Goal: Information Seeking & Learning: Check status

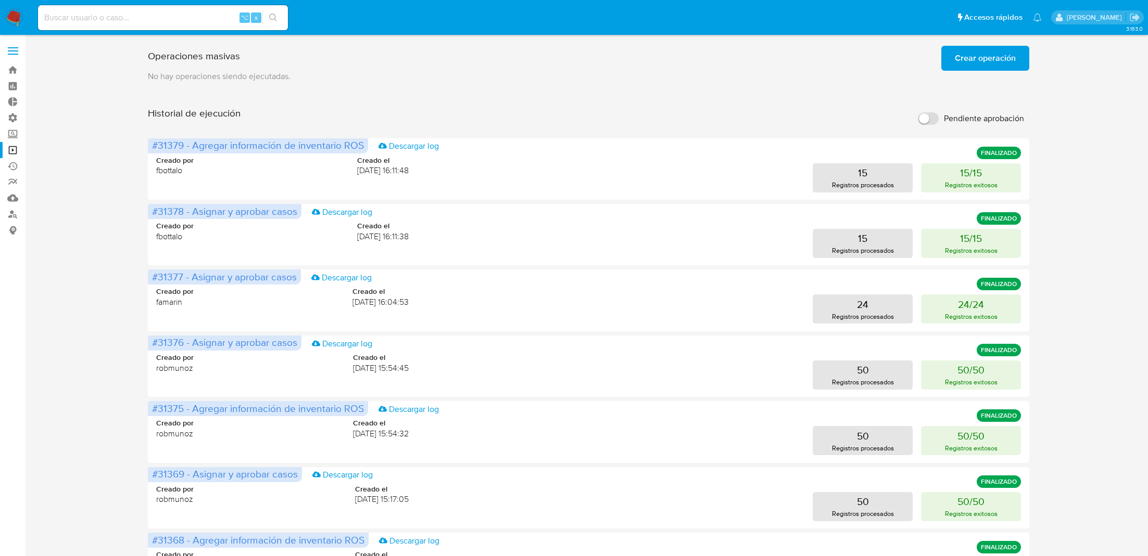
click at [976, 55] on span "Crear operación" at bounding box center [985, 58] width 61 height 23
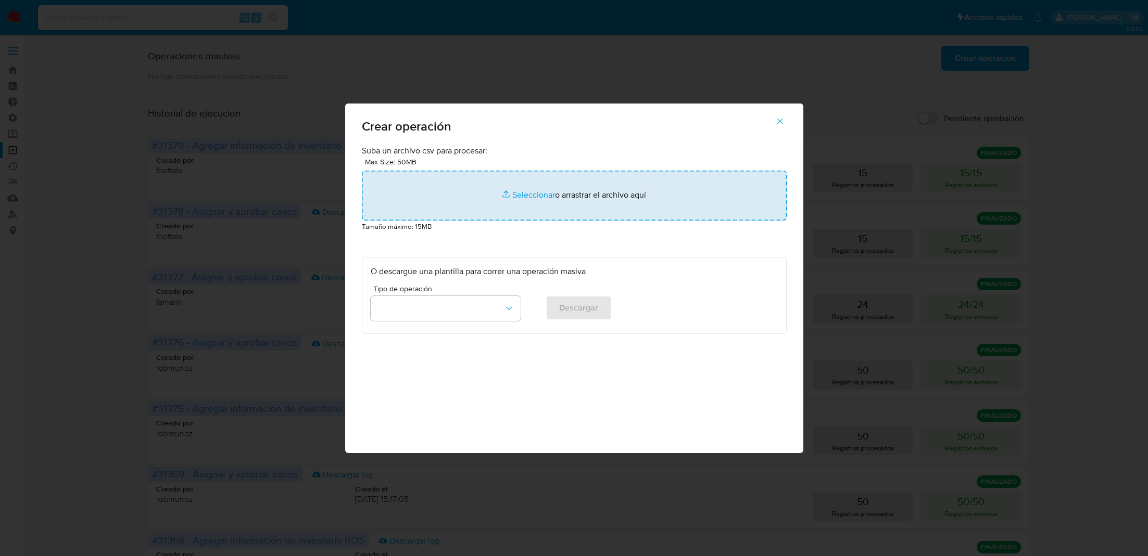
click at [570, 192] on input "file" at bounding box center [574, 196] width 425 height 50
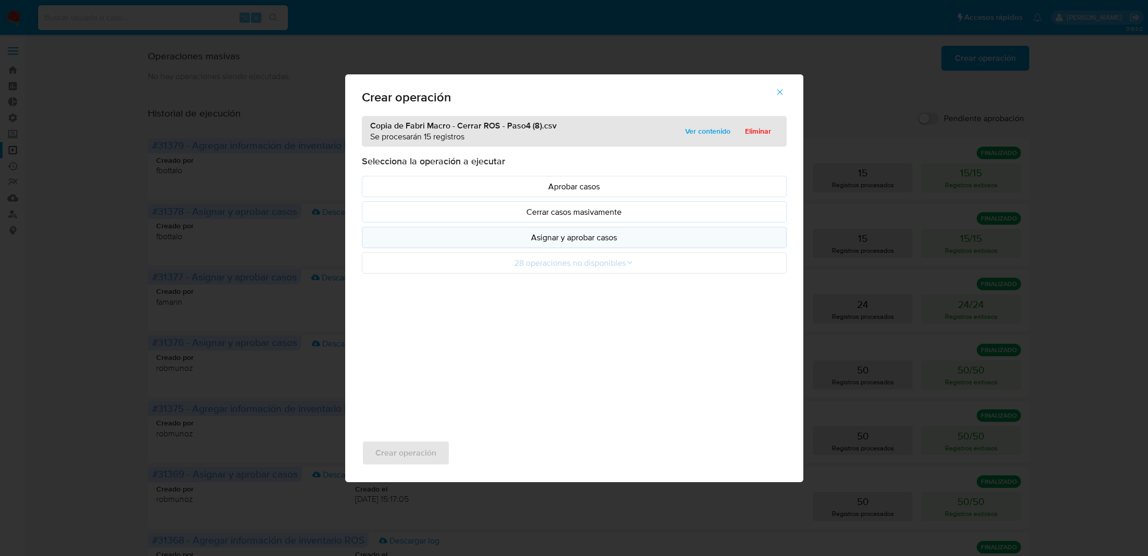
click at [473, 246] on button "Asignar y aprobar casos" at bounding box center [574, 237] width 425 height 21
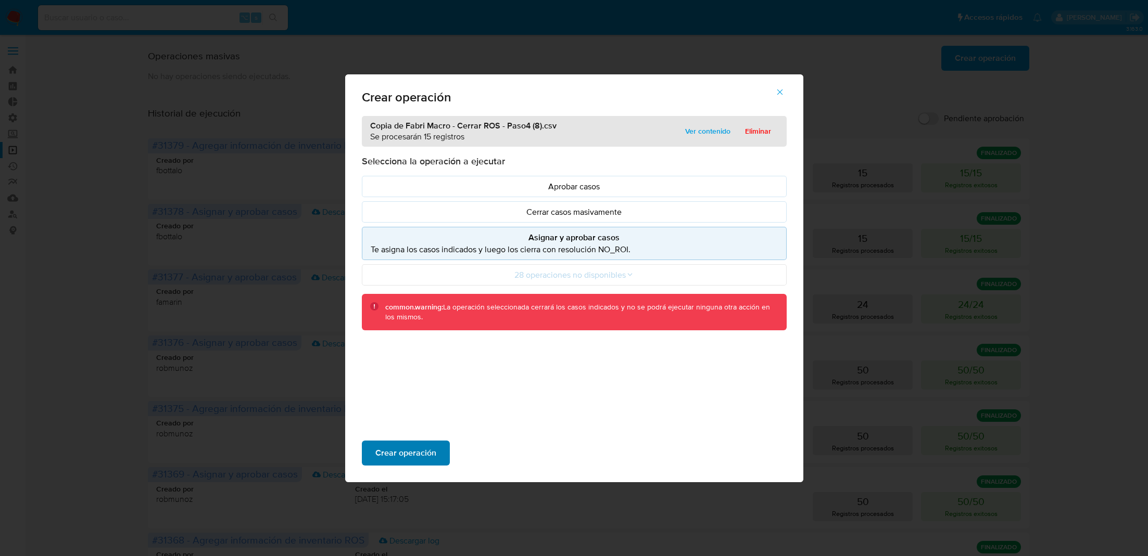
click at [420, 448] on span "Crear operación" at bounding box center [405, 453] width 61 height 23
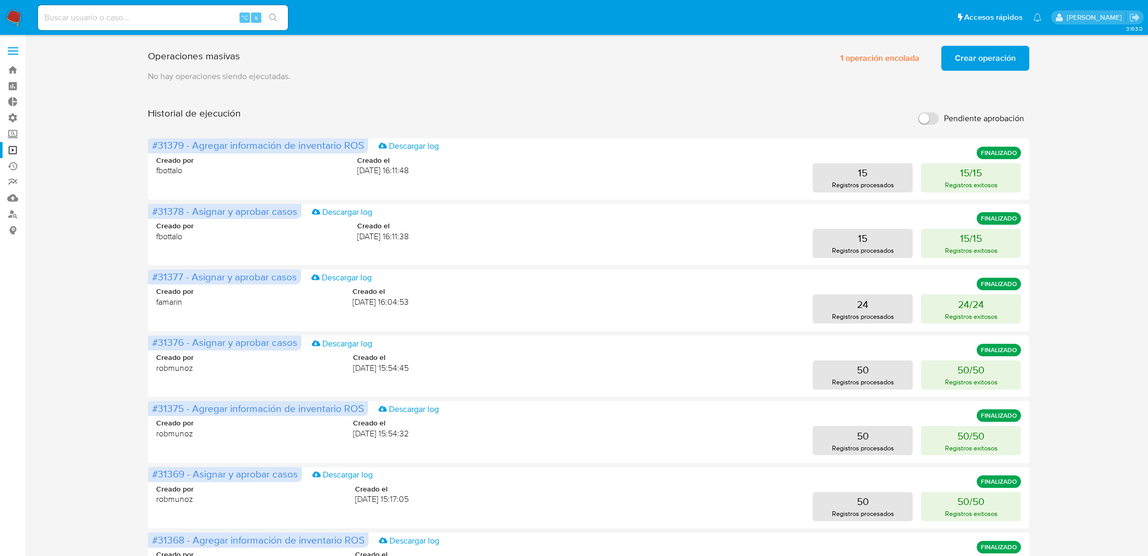
click at [129, 11] on input at bounding box center [163, 18] width 250 height 14
paste input "731251785"
type input "731251785"
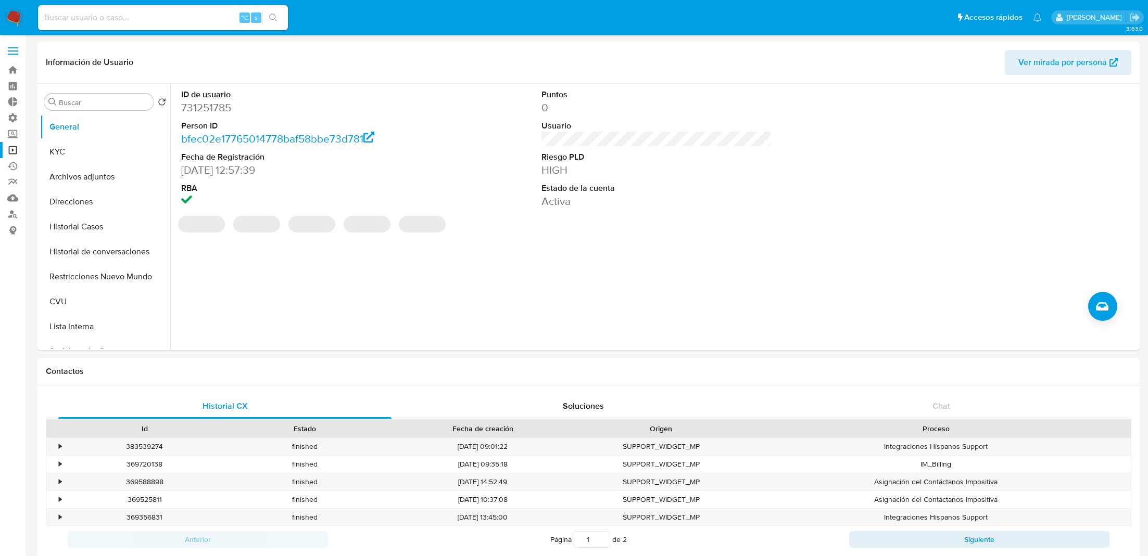
select select "10"
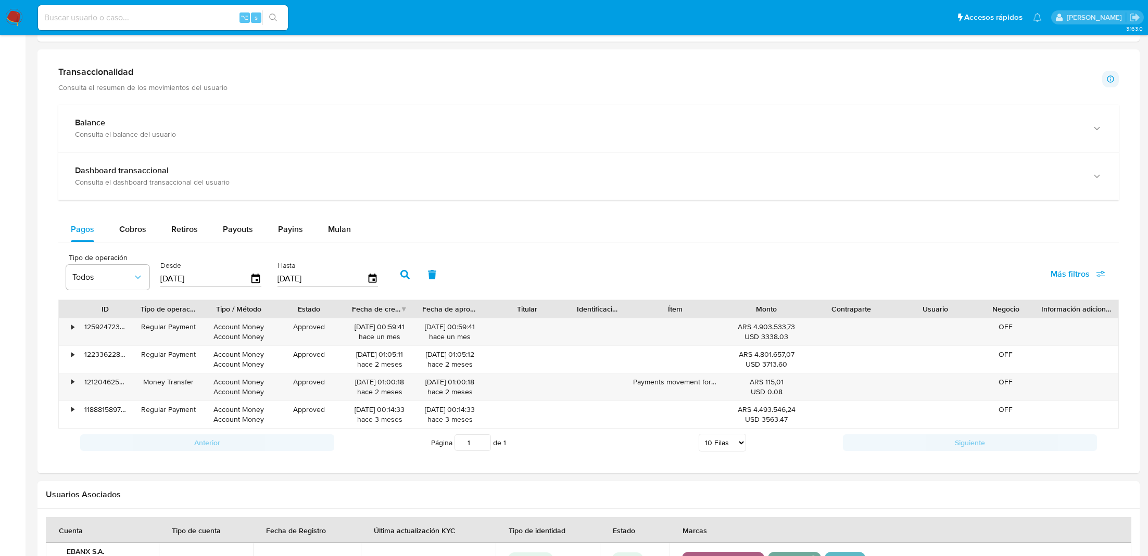
scroll to position [528, 0]
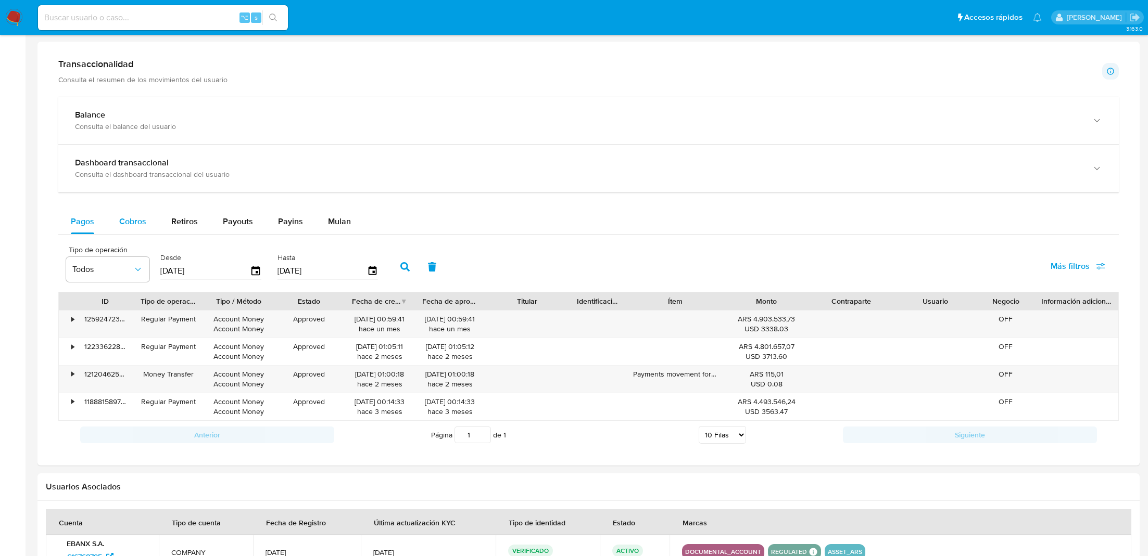
click at [135, 217] on span "Cobros" at bounding box center [132, 221] width 27 height 12
select select "10"
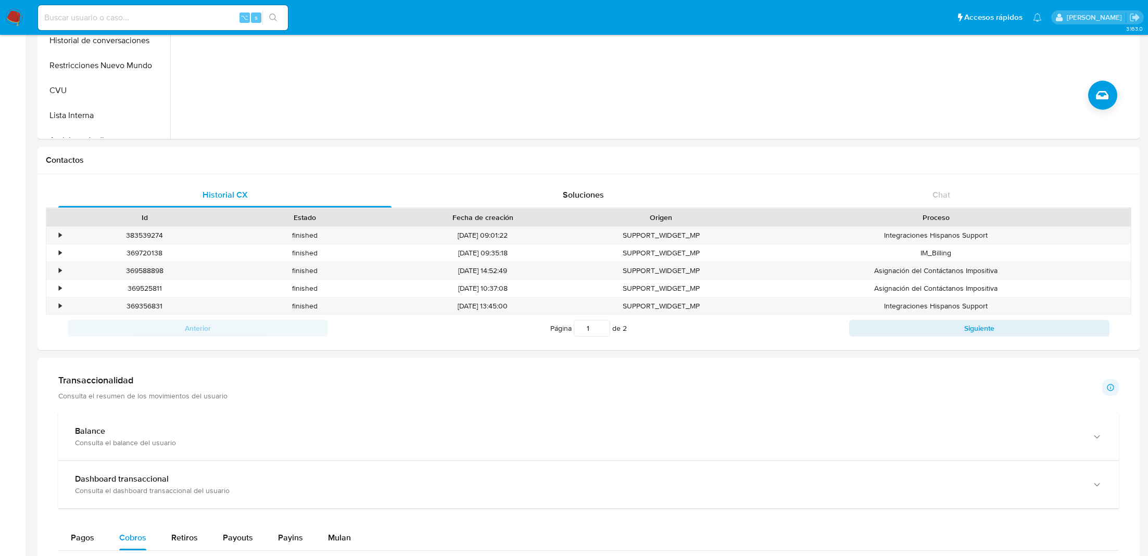
scroll to position [0, 0]
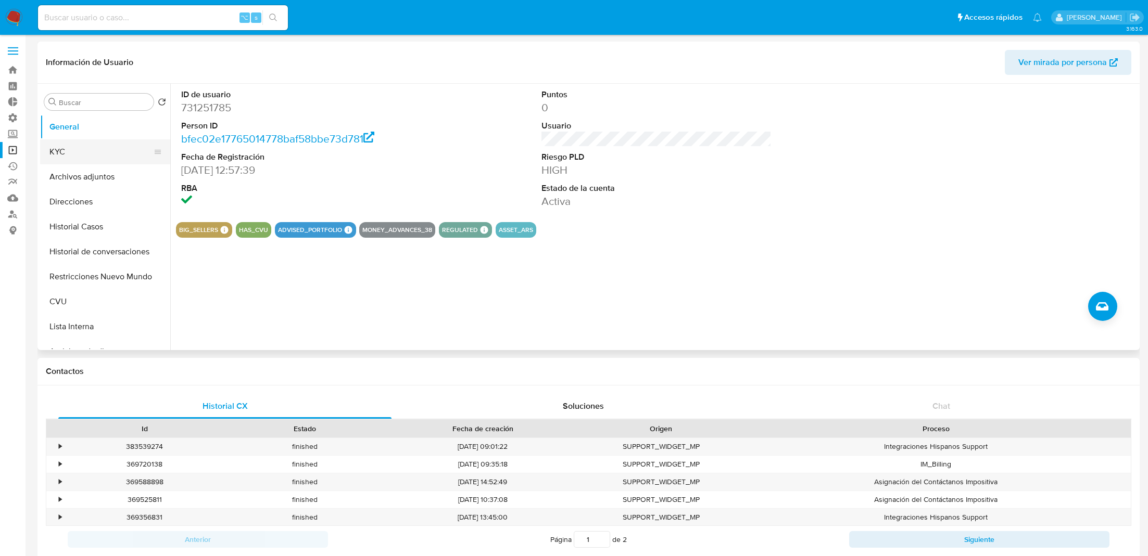
click at [111, 142] on button "KYC" at bounding box center [101, 151] width 122 height 25
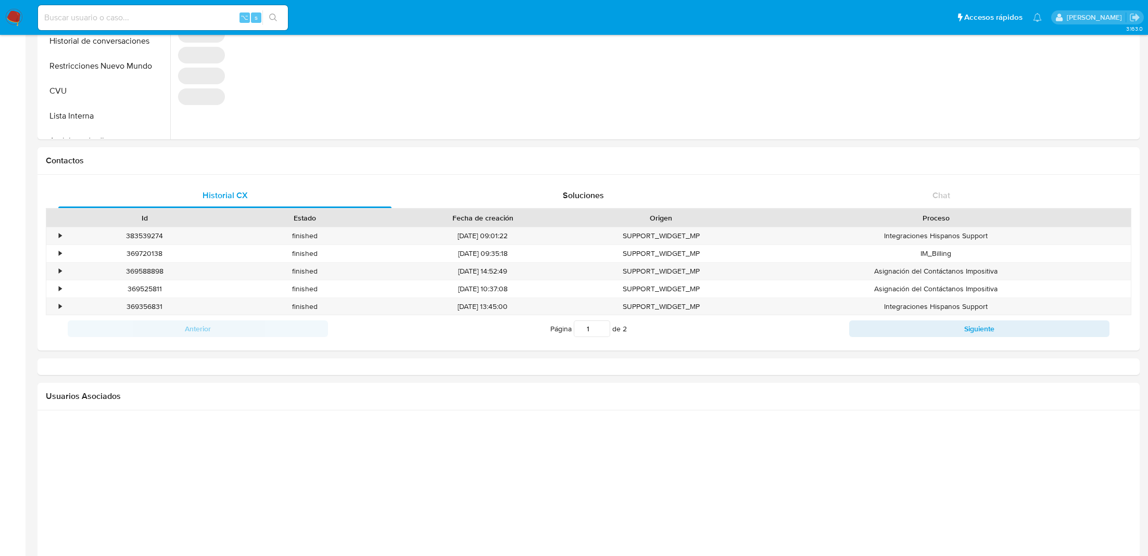
scroll to position [520, 0]
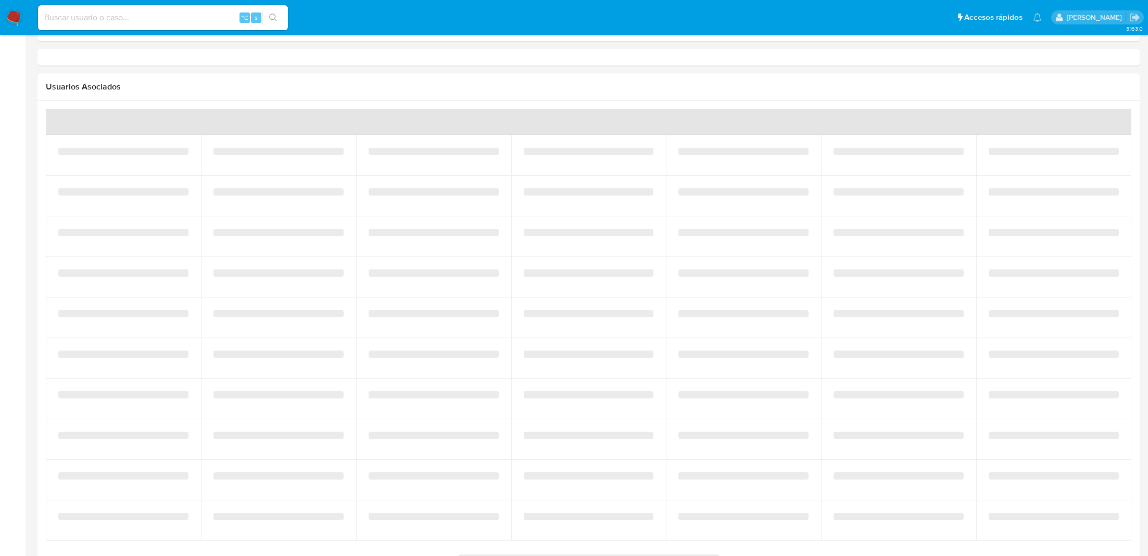
select select "10"
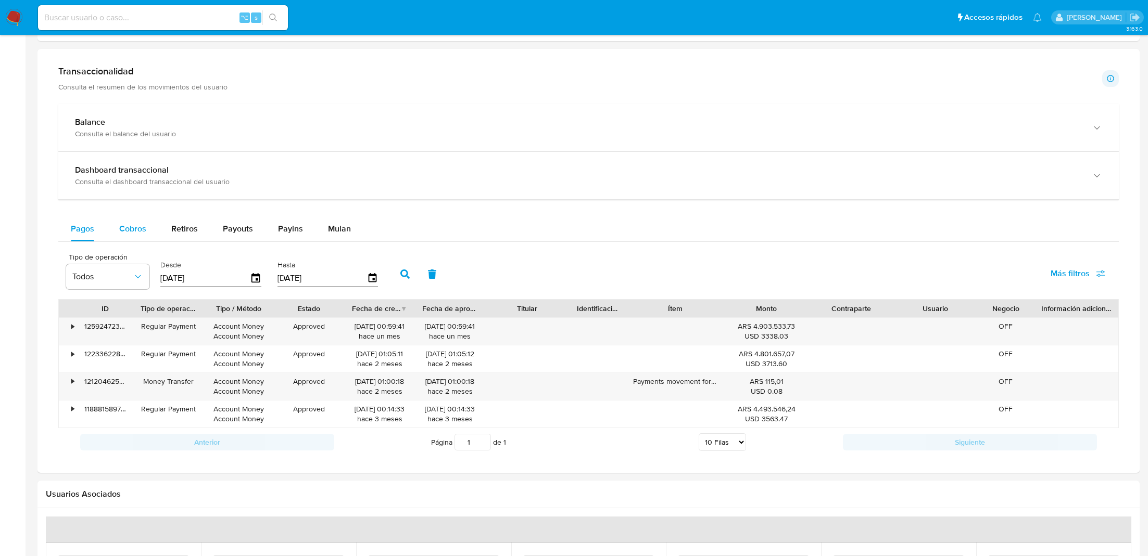
click at [127, 228] on span "Cobros" at bounding box center [132, 229] width 27 height 12
select select "10"
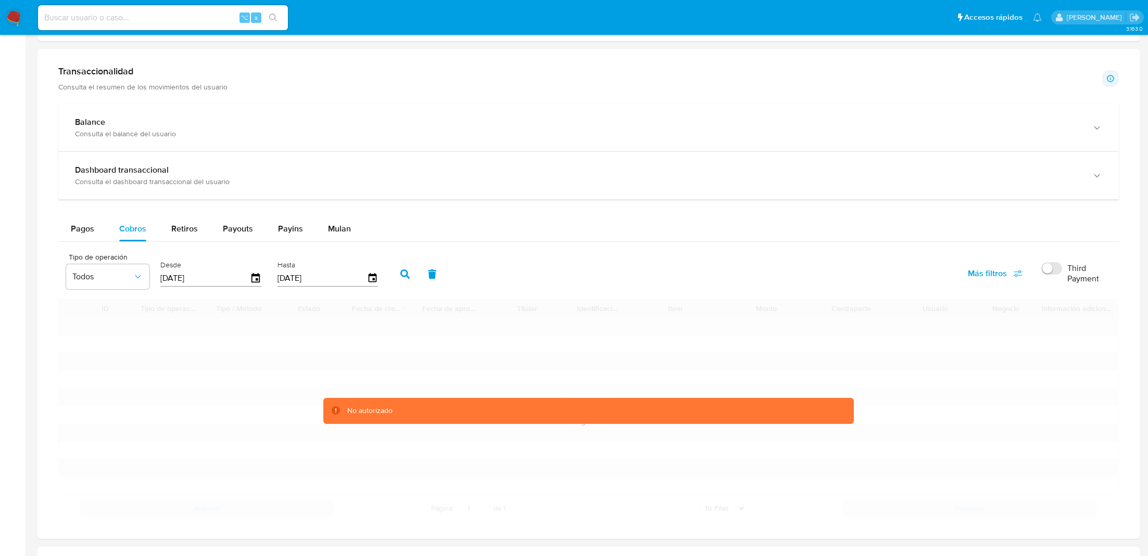
click at [369, 423] on div "Cargando..." at bounding box center [588, 421] width 1060 height 10
click at [347, 408] on div "No autorizado" at bounding box center [369, 411] width 45 height 10
click at [992, 275] on span "Más filtros" at bounding box center [987, 273] width 39 height 25
click at [910, 373] on span "Id del pago" at bounding box center [907, 374] width 41 height 10
click at [881, 373] on input "Id del pago" at bounding box center [876, 374] width 8 height 8
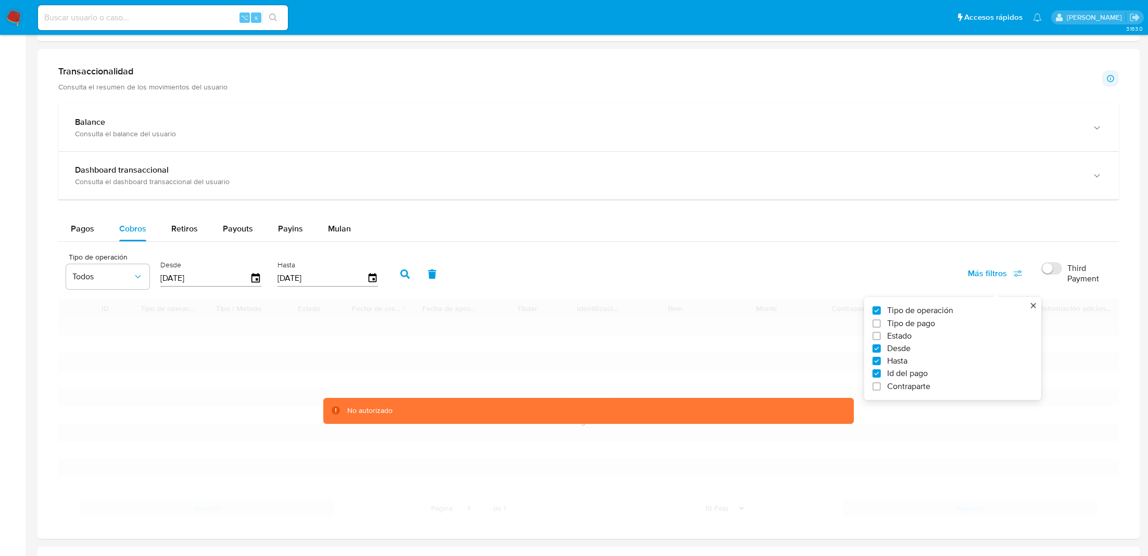
checkbox input "true"
click at [439, 271] on input "number" at bounding box center [442, 278] width 102 height 14
click at [436, 281] on input "number" at bounding box center [442, 278] width 102 height 14
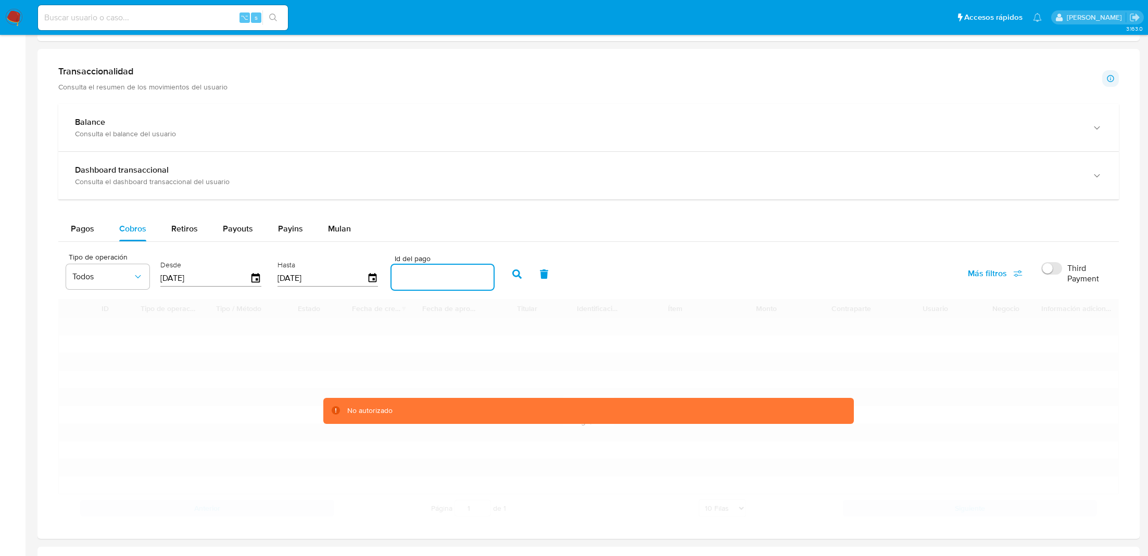
paste input "128387520105"
type input "128387520105"
click at [512, 271] on icon "button" at bounding box center [516, 274] width 9 height 9
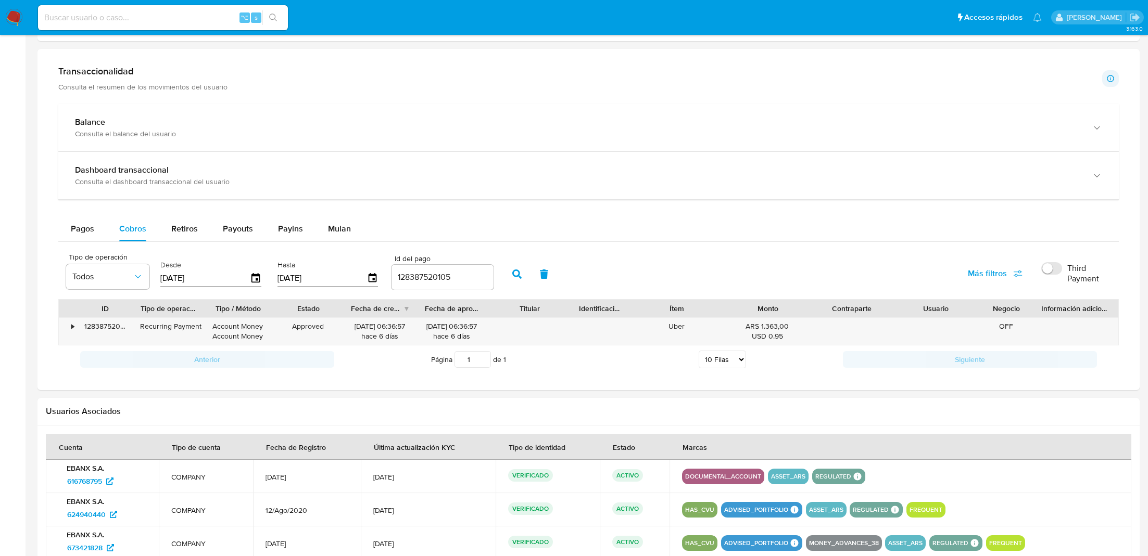
drag, startPoint x: 415, startPoint y: 306, endPoint x: 451, endPoint y: 306, distance: 36.4
click at [451, 306] on div "ID Tipo de operación Tipo / Método Estado Fecha de creación Fecha de aprobación…" at bounding box center [588, 309] width 1059 height 18
drag, startPoint x: 512, startPoint y: 310, endPoint x: 538, endPoint y: 310, distance: 26.0
click at [538, 310] on div "ID Tipo de operación Tipo / Método Estado Fecha de creación Fecha de aprobación…" at bounding box center [588, 309] width 1059 height 18
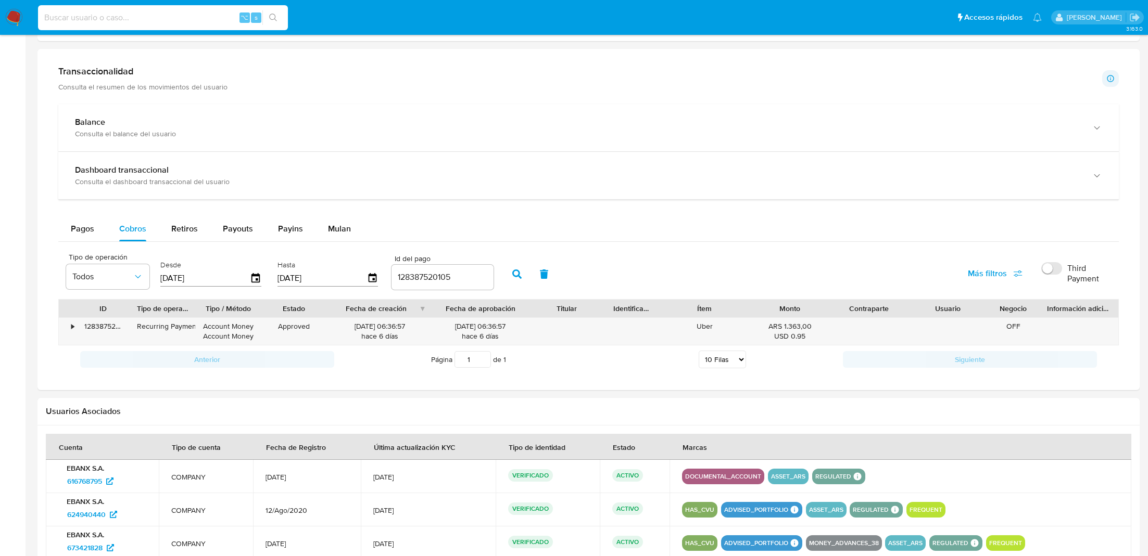
click at [204, 14] on input at bounding box center [163, 18] width 250 height 14
type input "fabriciobottalo"
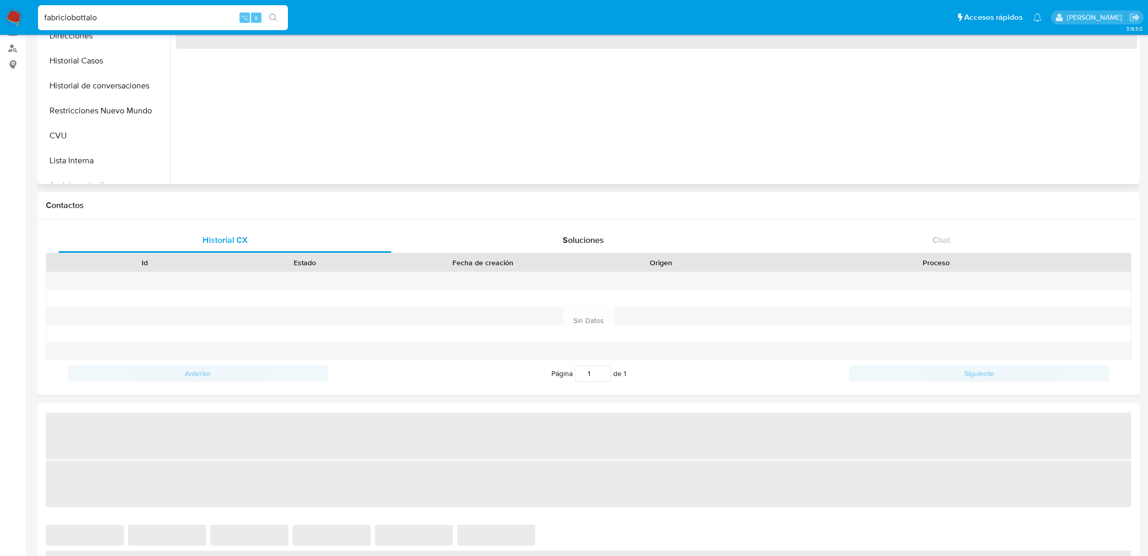
select select "10"
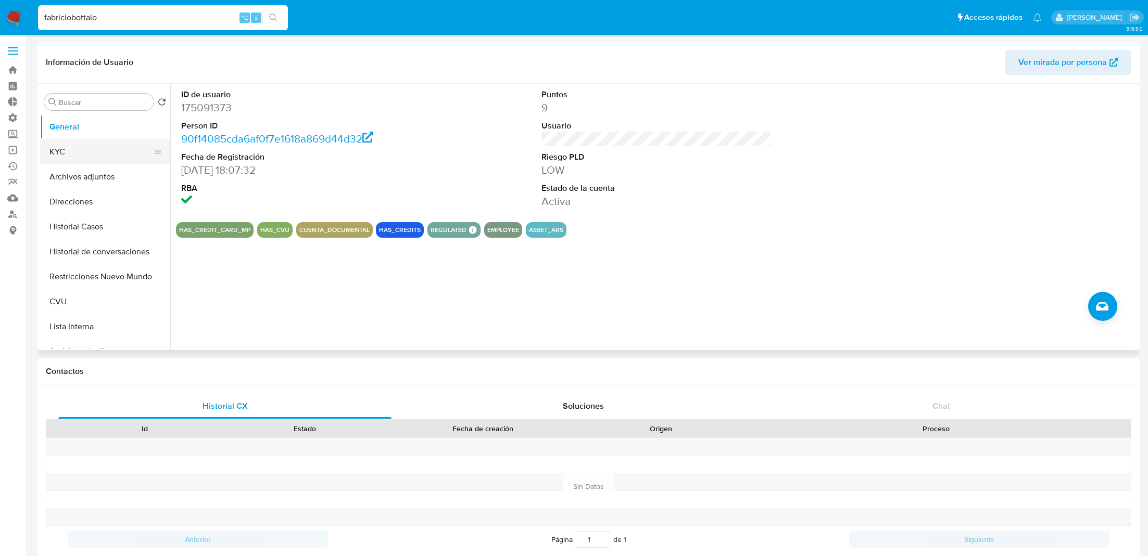
click at [106, 151] on button "KYC" at bounding box center [101, 151] width 122 height 25
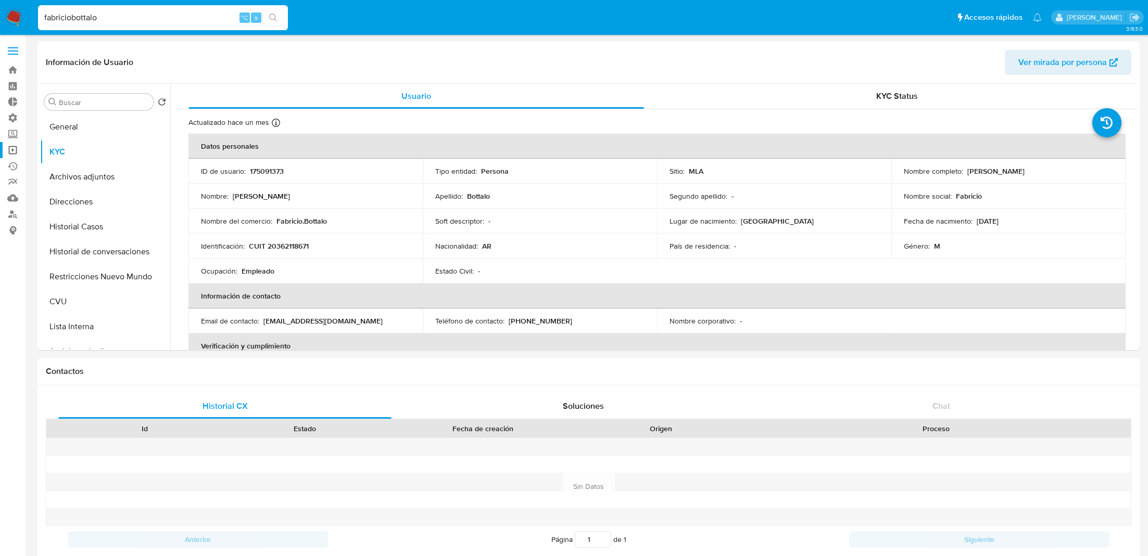
click at [8, 149] on link "Operaciones masivas" at bounding box center [62, 150] width 124 height 16
